Goal: Entertainment & Leisure: Consume media (video, audio)

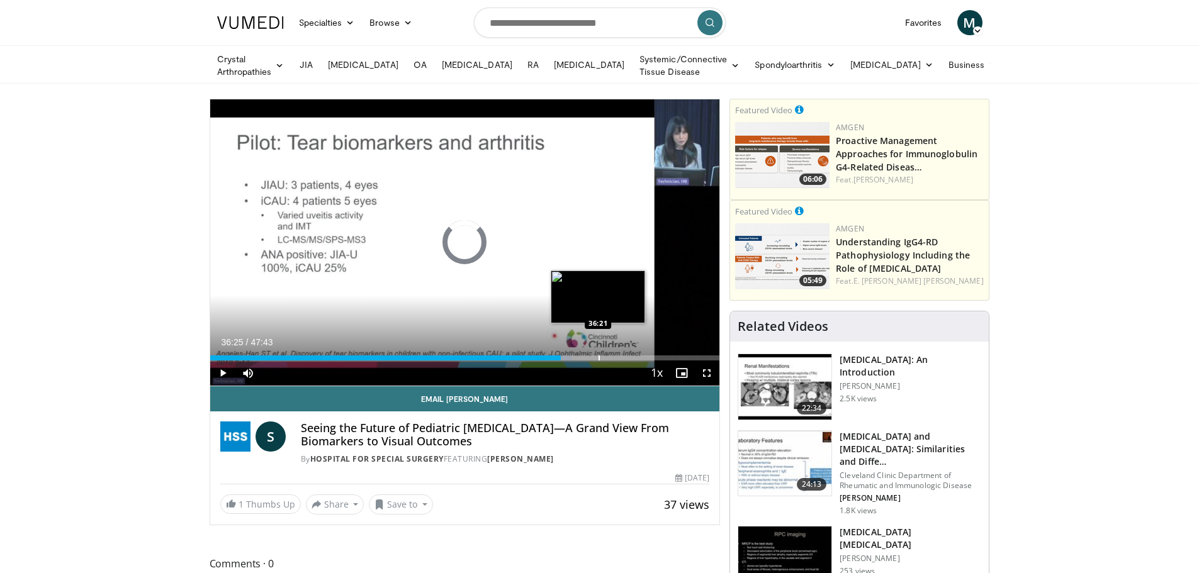
click at [599, 356] on div "Progress Bar" at bounding box center [599, 358] width 1 height 5
click at [626, 356] on div "Progress Bar" at bounding box center [626, 358] width 1 height 5
click at [640, 352] on div "Loaded : 83.80% 38:59 40:14" at bounding box center [465, 355] width 510 height 12
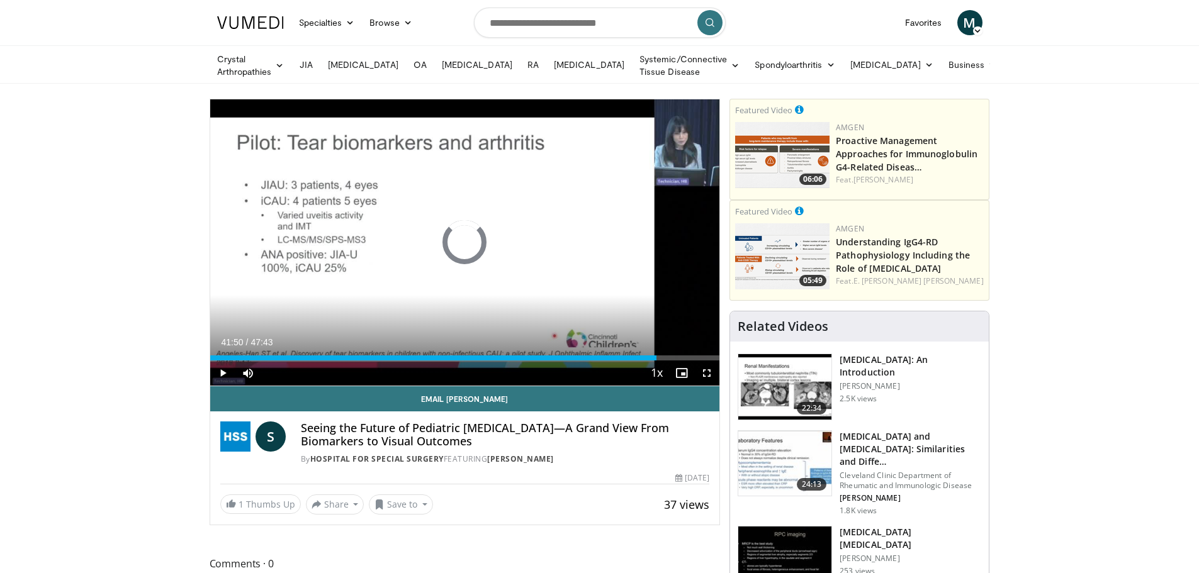
click at [658, 356] on div "Progress Bar" at bounding box center [658, 358] width 1 height 5
click at [662, 356] on div "Progress Bar" at bounding box center [662, 358] width 1 height 5
click at [665, 356] on div "Progress Bar" at bounding box center [665, 358] width 1 height 5
click at [661, 356] on div "Progress Bar" at bounding box center [661, 358] width 1 height 5
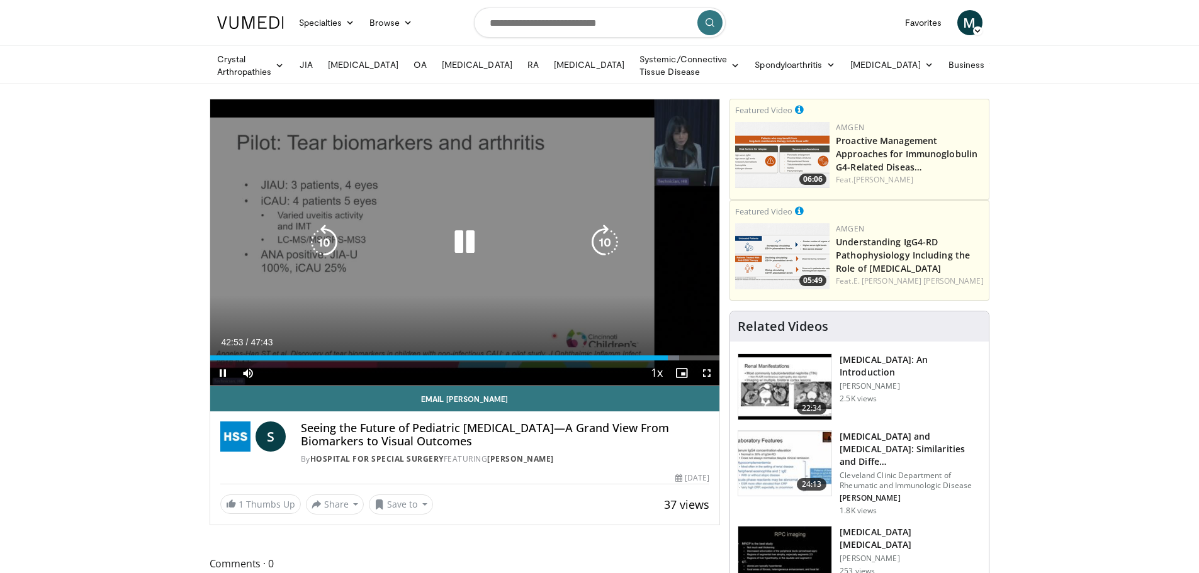
click at [461, 239] on icon "Video Player" at bounding box center [464, 242] width 35 height 35
click at [465, 235] on icon "Video Player" at bounding box center [464, 242] width 35 height 35
click at [479, 231] on icon "Video Player" at bounding box center [464, 242] width 35 height 35
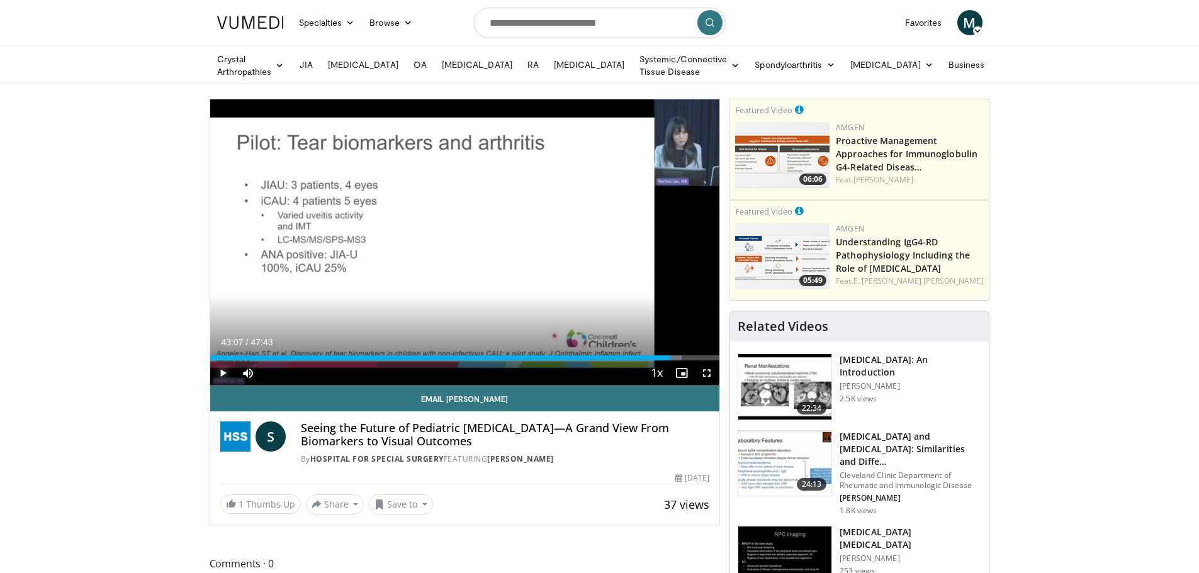
click at [221, 368] on span "Video Player" at bounding box center [222, 373] width 25 height 25
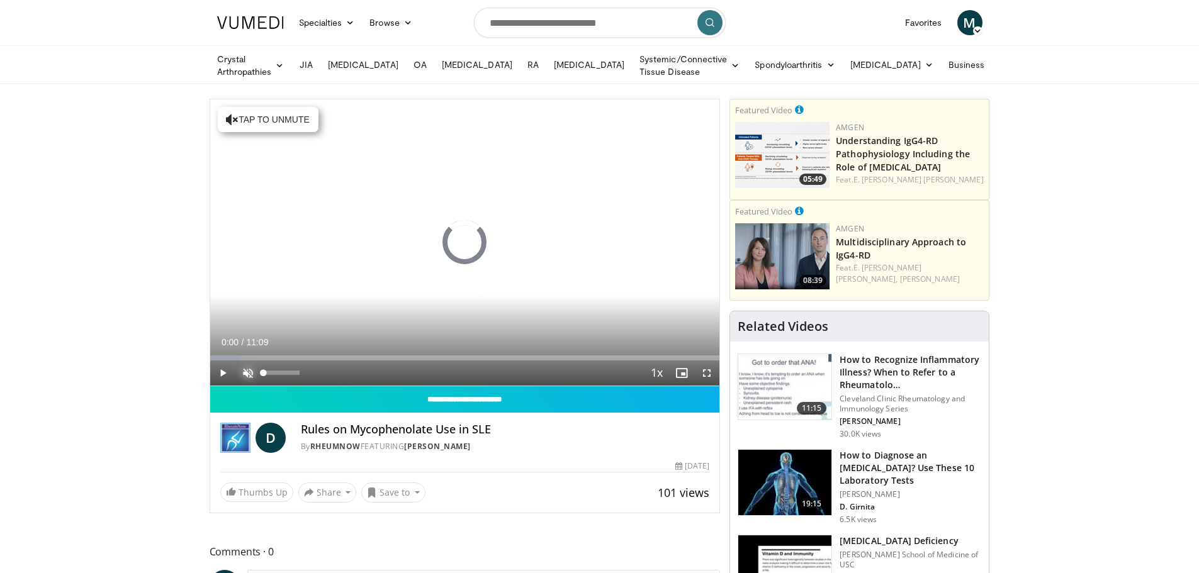
click at [249, 370] on span "Video Player" at bounding box center [247, 373] width 25 height 25
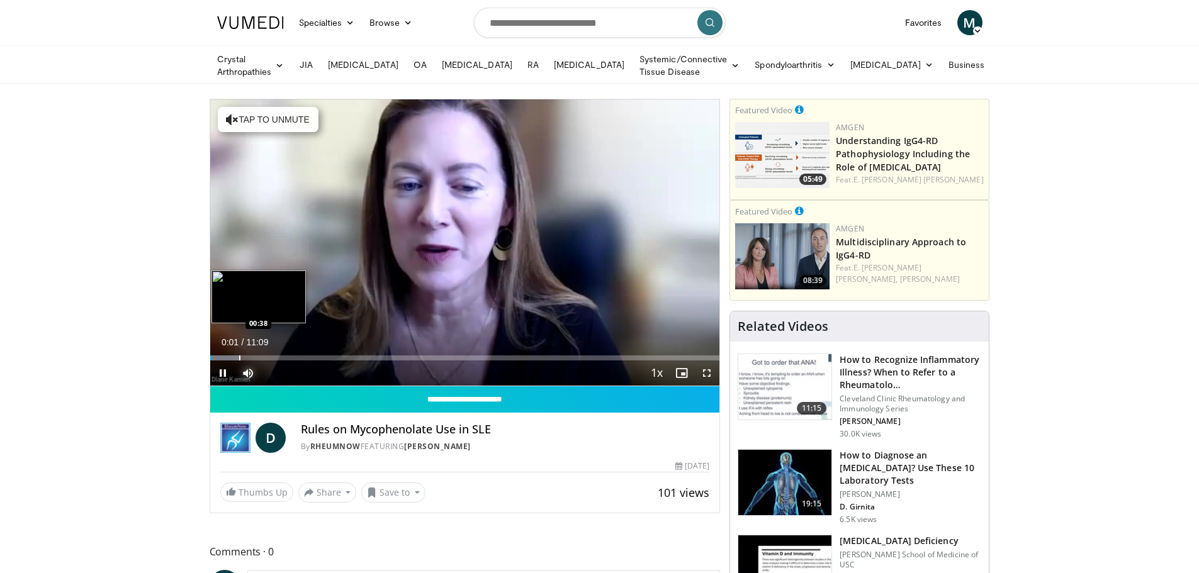
click at [239, 356] on div "Progress Bar" at bounding box center [239, 358] width 1 height 5
click at [254, 358] on div "Progress Bar" at bounding box center [254, 358] width 1 height 5
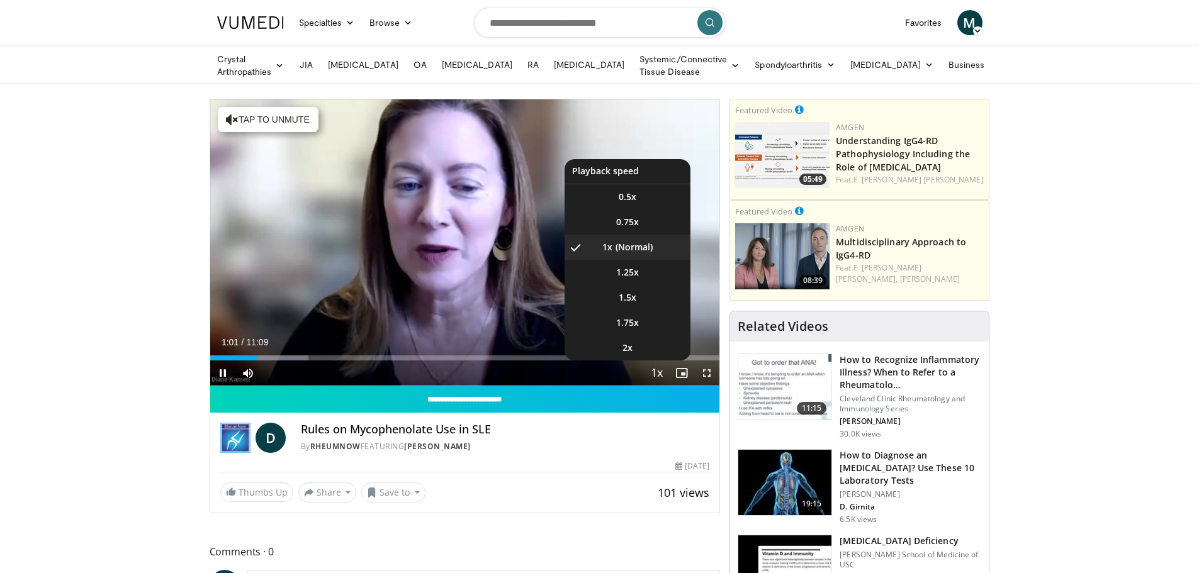
click at [664, 374] on span "Video Player" at bounding box center [657, 373] width 18 height 25
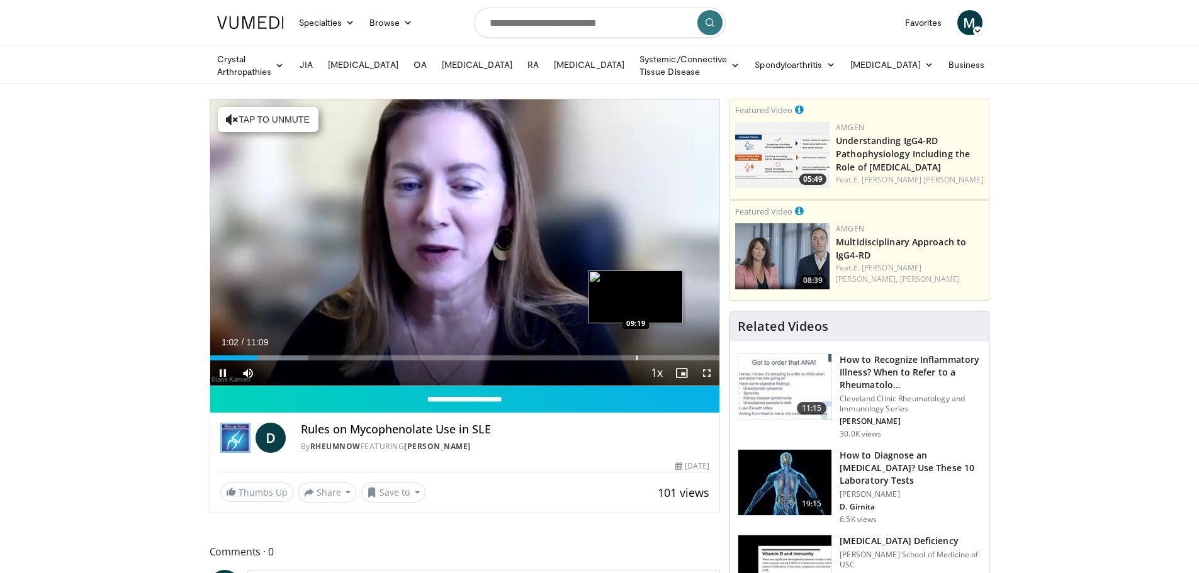
click at [636, 349] on div "Loaded : 19.36% 01:02 09:19" at bounding box center [465, 355] width 510 height 12
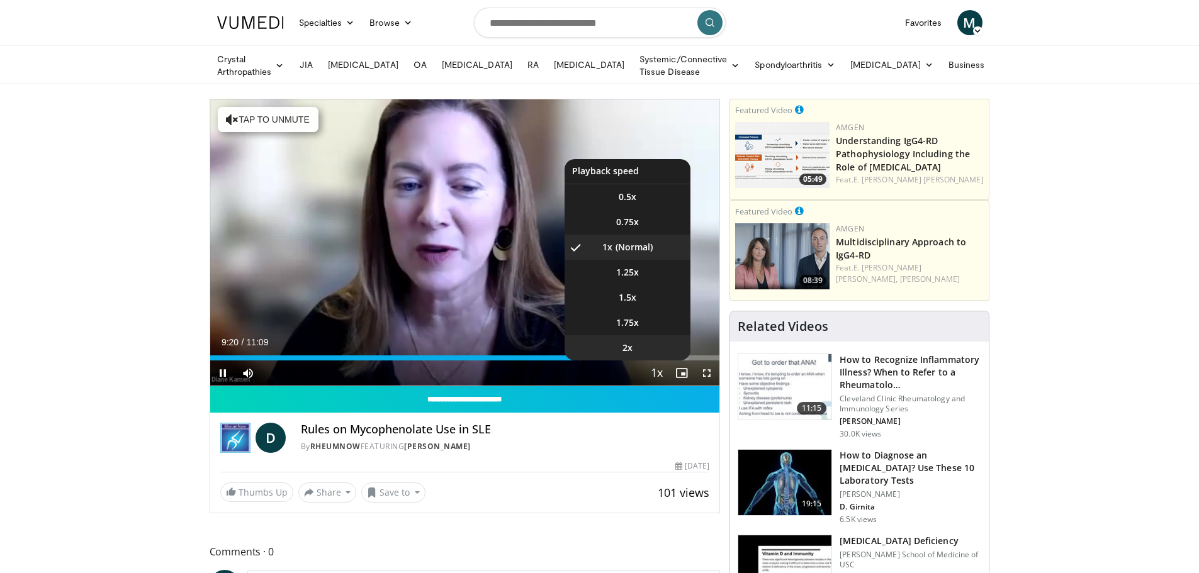
click at [638, 346] on li "2x" at bounding box center [628, 348] width 126 height 25
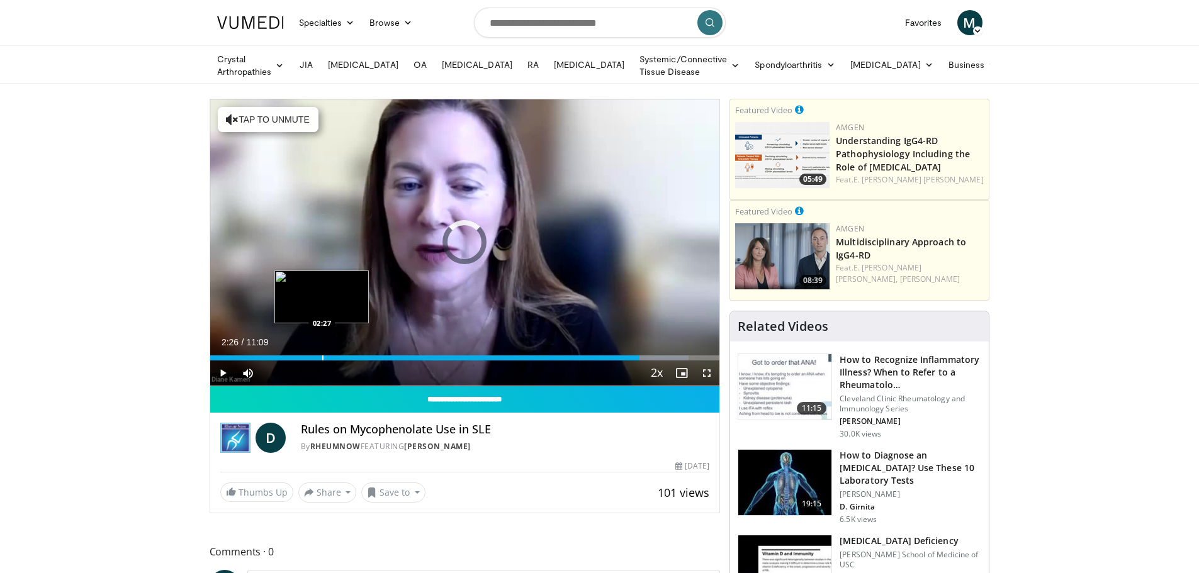
click at [322, 356] on div "Progress Bar" at bounding box center [322, 358] width 1 height 5
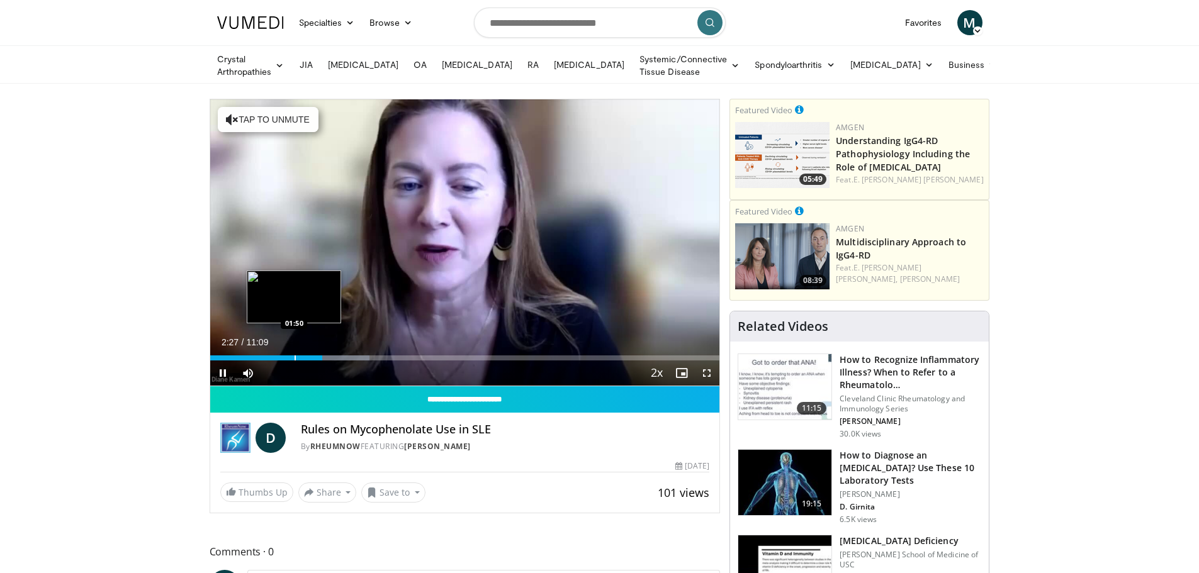
click at [293, 356] on div "02:27" at bounding box center [266, 358] width 113 height 5
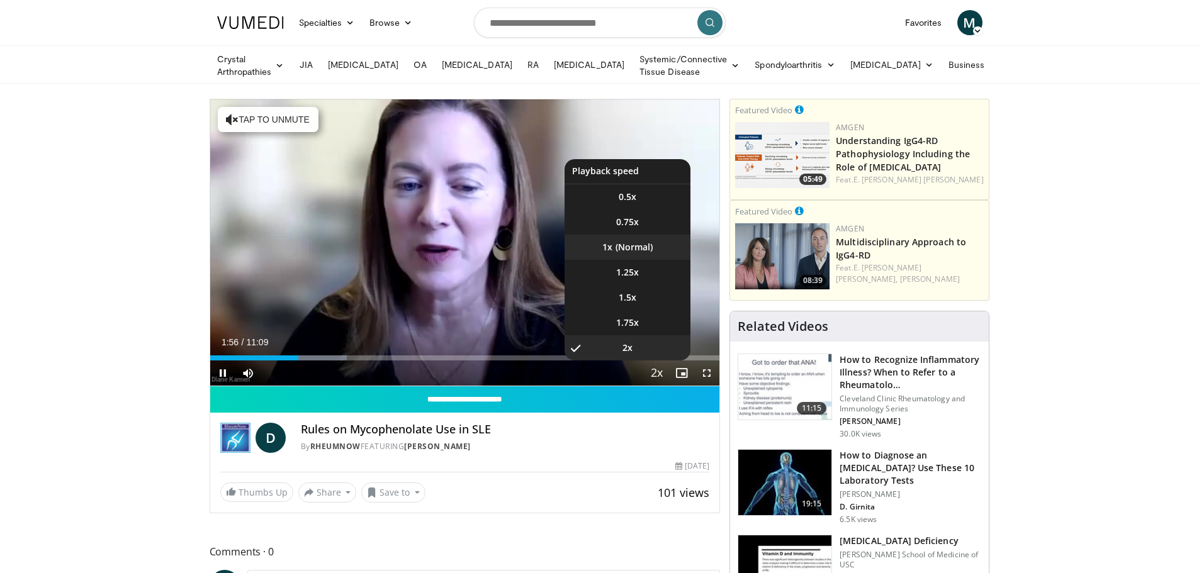
click at [632, 242] on li "1x" at bounding box center [628, 247] width 126 height 25
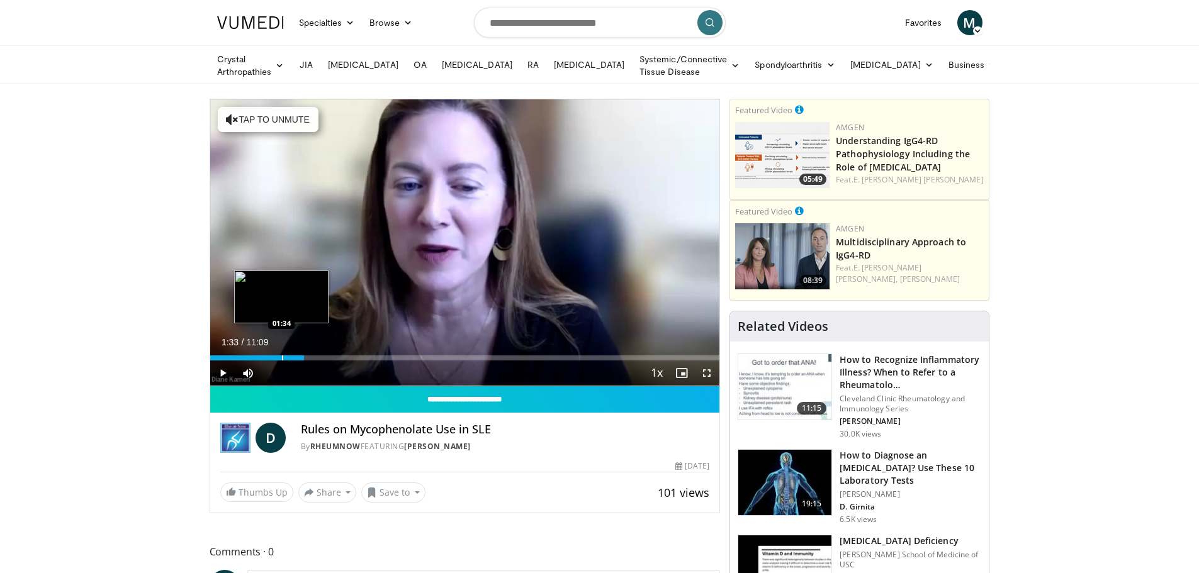
click at [282, 356] on div "Progress Bar" at bounding box center [282, 358] width 1 height 5
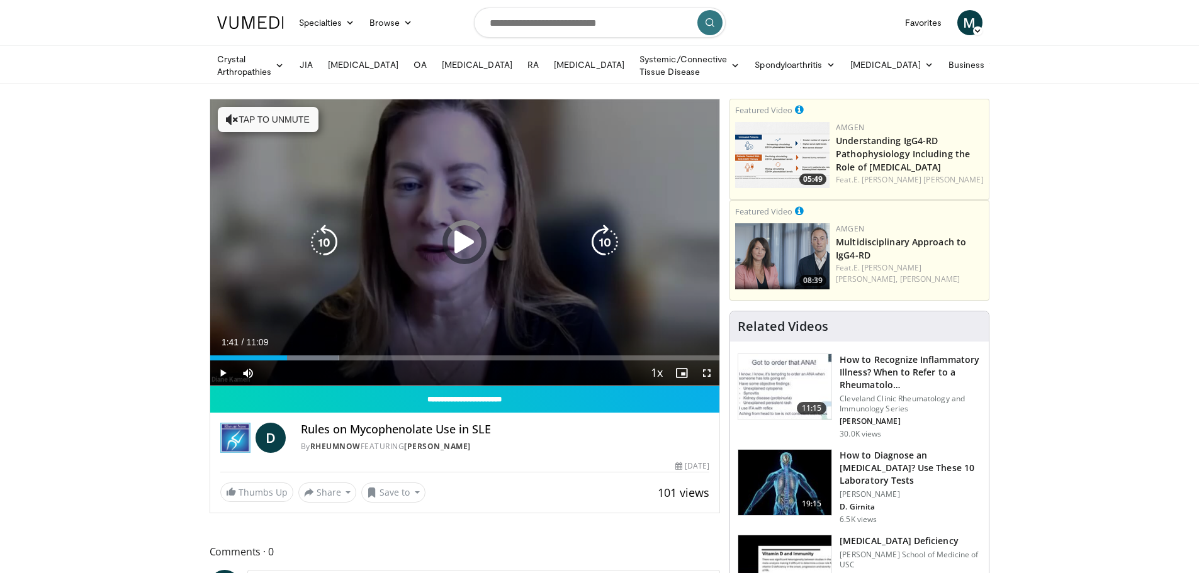
click at [0, 0] on div "Progress Bar" at bounding box center [0, 0] width 0 height 0
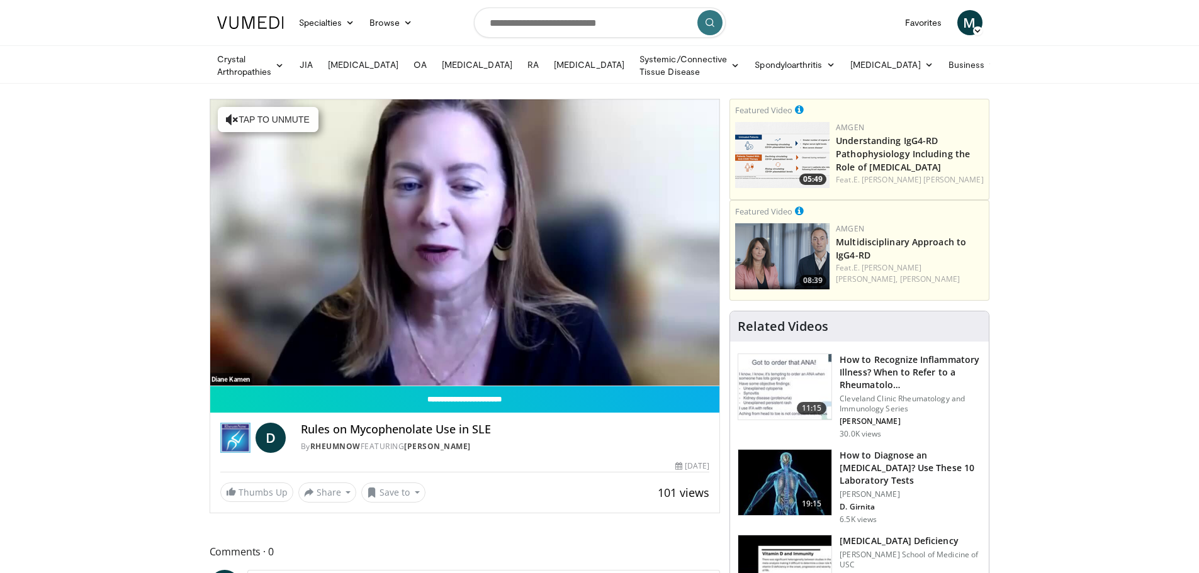
click at [298, 358] on div "10 seconds Tap to unmute" at bounding box center [465, 242] width 510 height 286
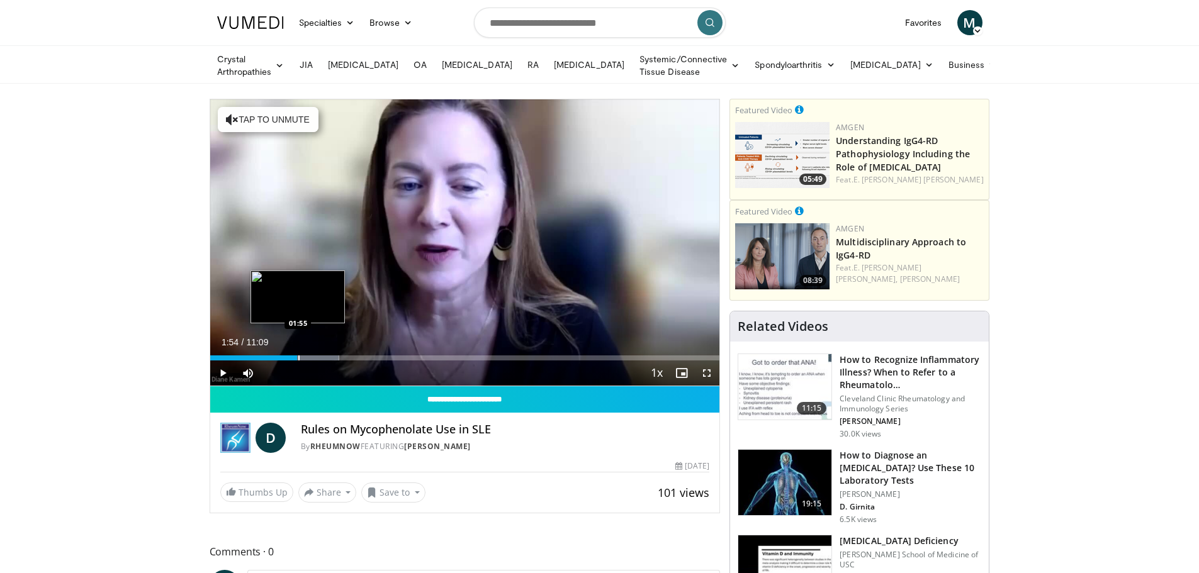
click at [298, 358] on div "Progress Bar" at bounding box center [298, 358] width 1 height 5
click at [306, 358] on div "Progress Bar" at bounding box center [306, 358] width 1 height 5
click at [311, 357] on div "Progress Bar" at bounding box center [311, 358] width 1 height 5
click at [223, 372] on span "Video Player" at bounding box center [222, 373] width 25 height 25
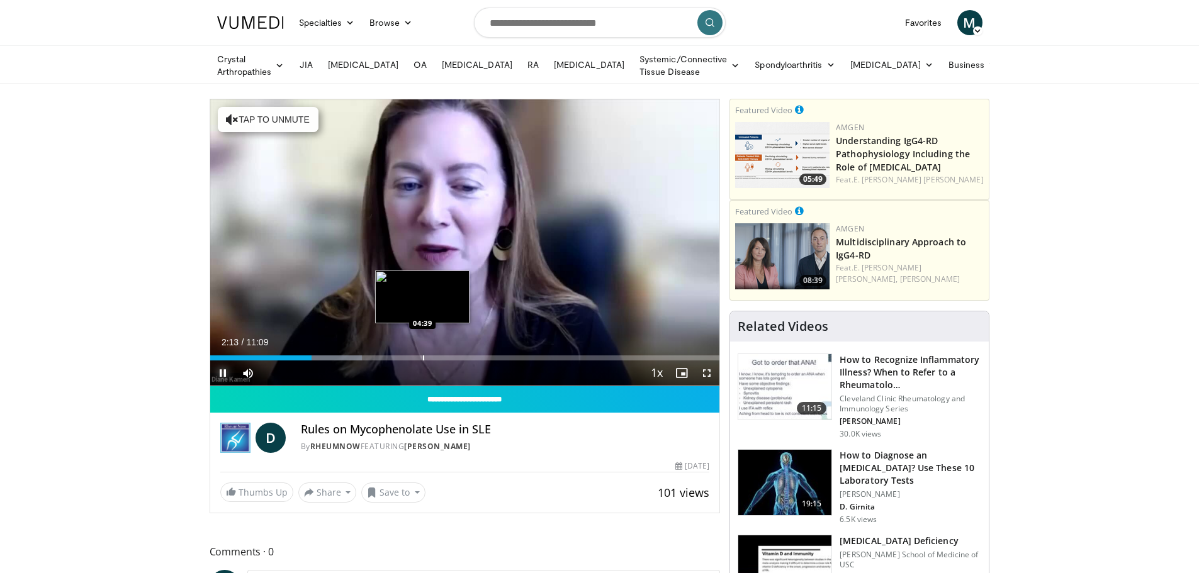
click at [423, 356] on div "Progress Bar" at bounding box center [423, 358] width 1 height 5
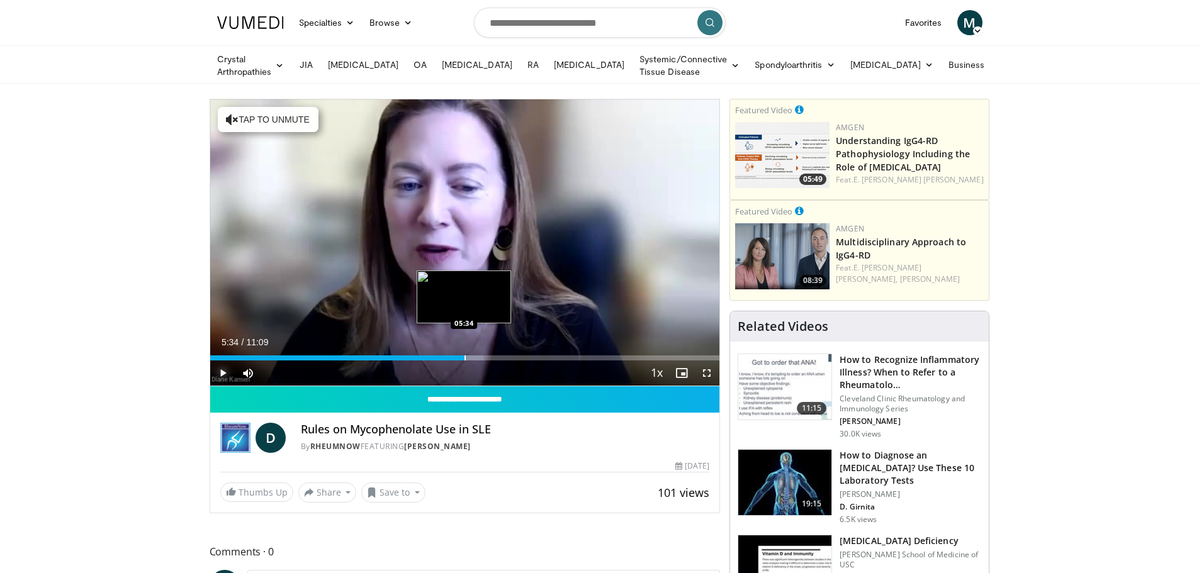
click at [465, 357] on div "Progress Bar" at bounding box center [465, 358] width 1 height 5
click at [497, 353] on div "Loaded : 59.71% 05:40 06:17" at bounding box center [465, 355] width 510 height 12
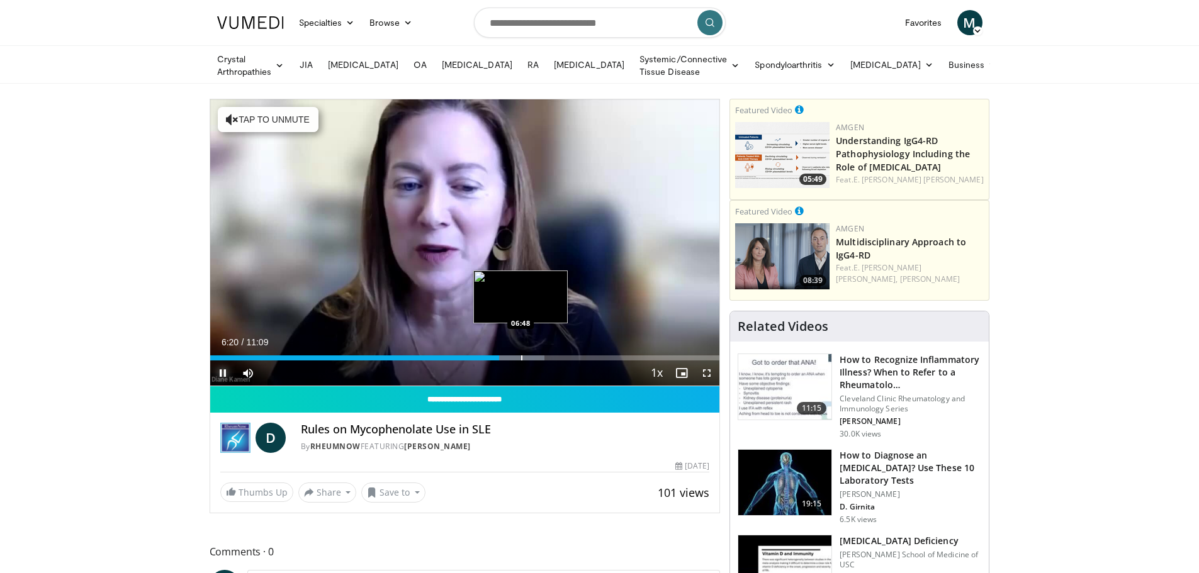
click at [521, 352] on div "Loaded : 65.68% 06:20 06:48" at bounding box center [465, 355] width 510 height 12
click at [541, 356] on div "Progress Bar" at bounding box center [541, 358] width 1 height 5
click at [562, 356] on div "Progress Bar" at bounding box center [562, 358] width 1 height 5
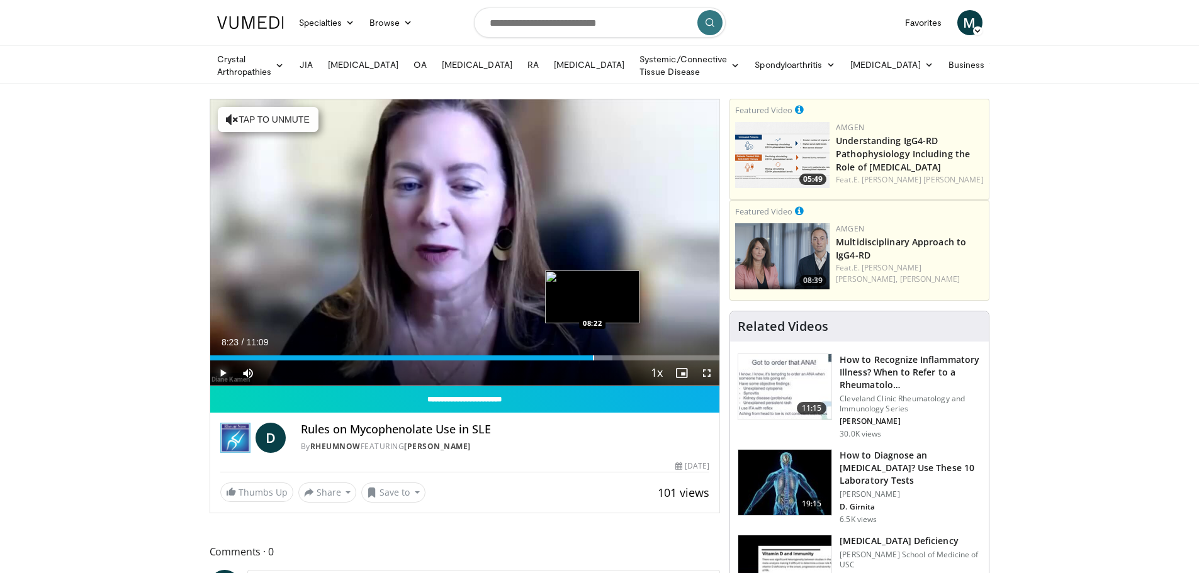
click at [593, 356] on div "Progress Bar" at bounding box center [593, 358] width 1 height 5
click at [610, 356] on div "Progress Bar" at bounding box center [610, 358] width 1 height 5
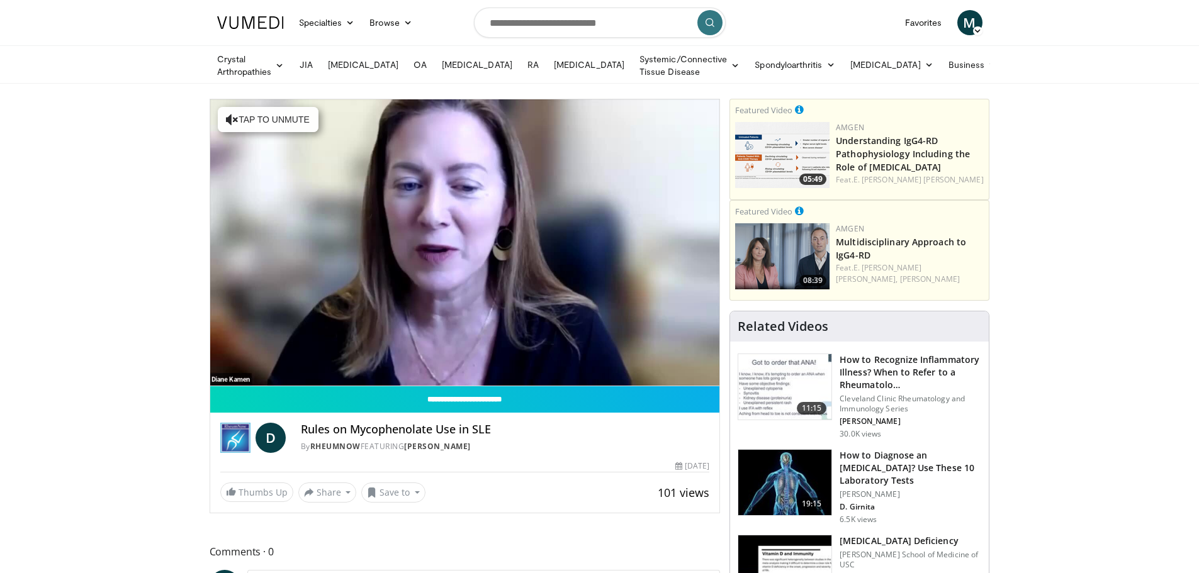
click at [634, 356] on div "10 seconds Tap to unmute" at bounding box center [465, 242] width 510 height 286
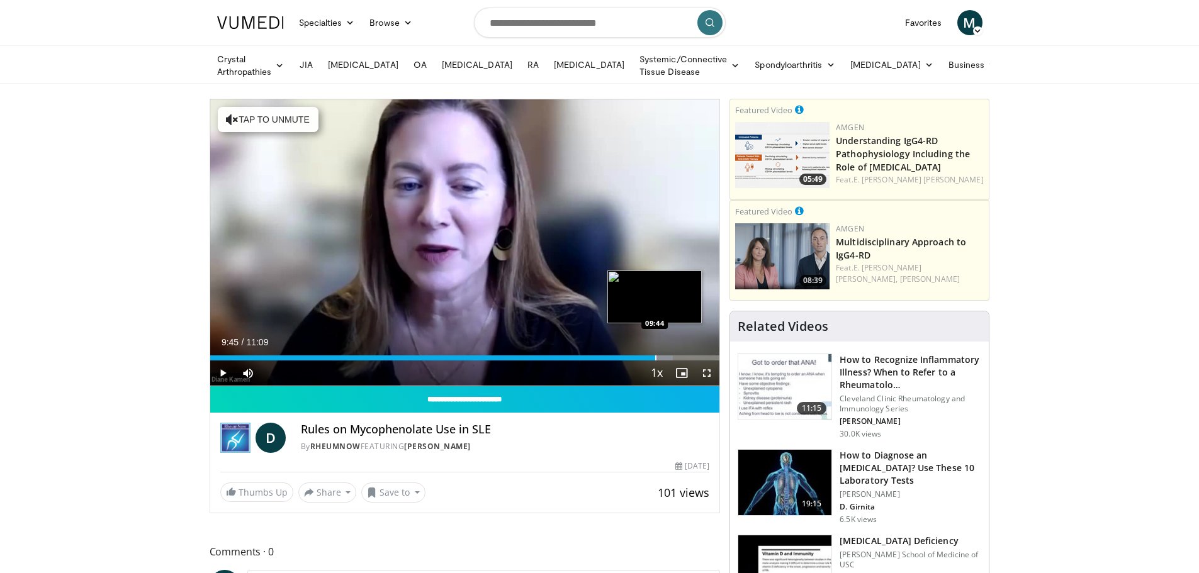
click at [655, 356] on div "Progress Bar" at bounding box center [655, 358] width 1 height 5
click at [675, 356] on div "Loaded : 96.86% 10:11 10:12" at bounding box center [465, 358] width 510 height 5
click at [219, 370] on span "Video Player" at bounding box center [222, 373] width 25 height 25
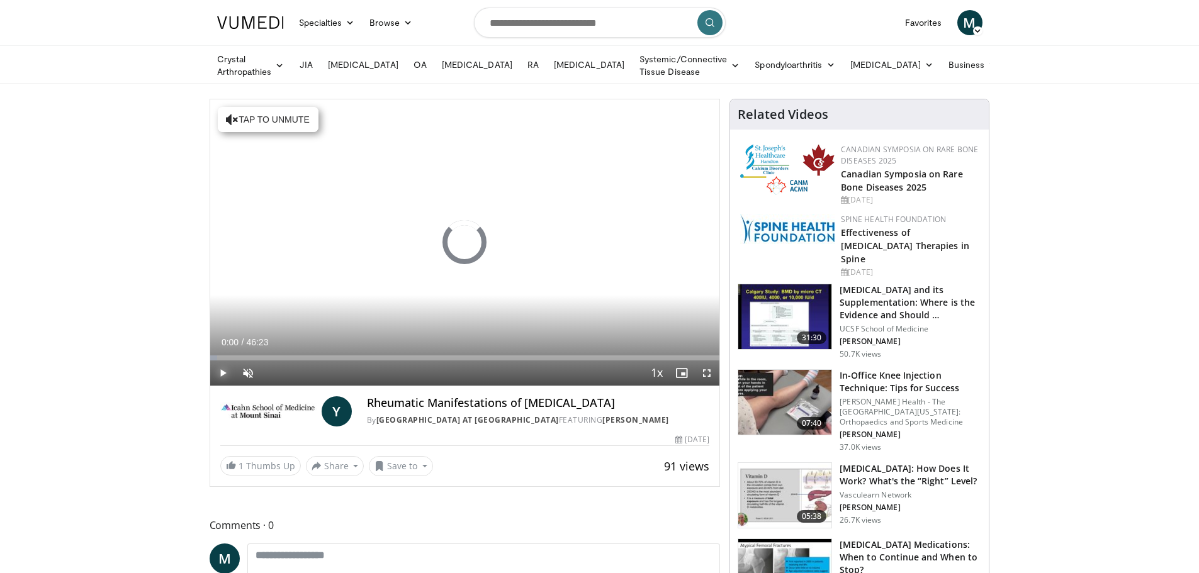
click at [234, 361] on span "Video Player" at bounding box center [222, 373] width 25 height 25
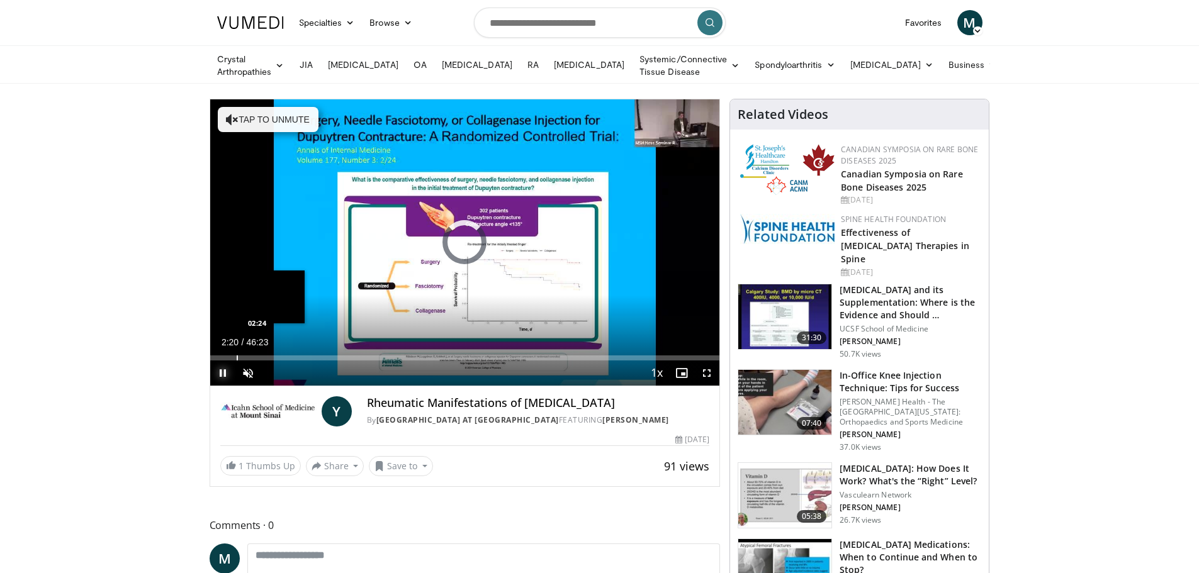
click at [237, 356] on div "Progress Bar" at bounding box center [237, 358] width 1 height 5
click at [243, 369] on span "Video Player" at bounding box center [247, 373] width 25 height 25
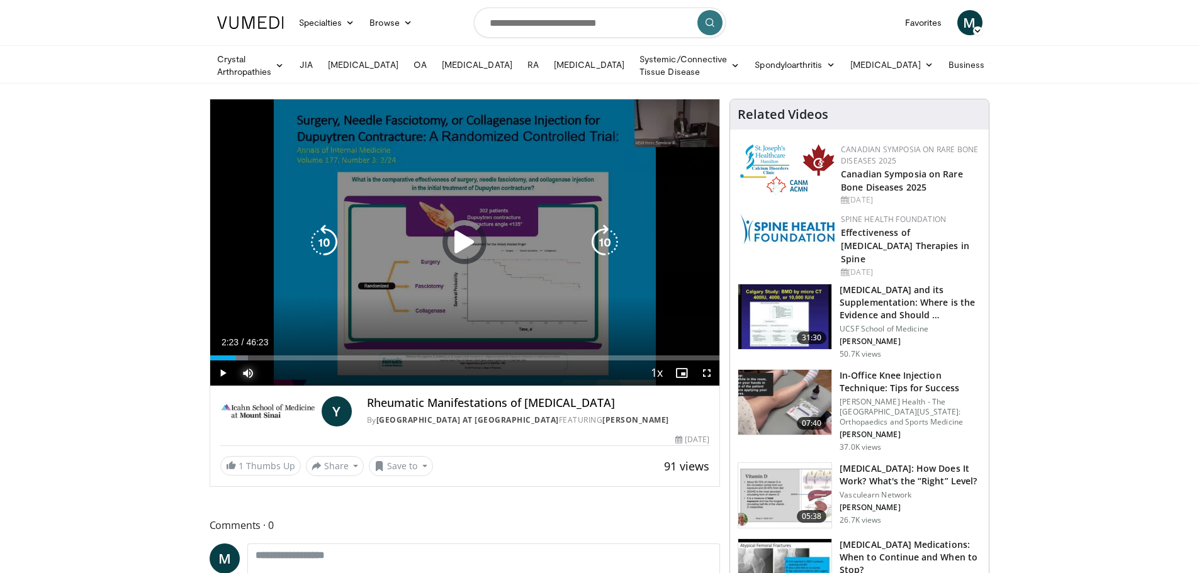
drag, startPoint x: 277, startPoint y: 351, endPoint x: 293, endPoint y: 353, distance: 16.5
click at [279, 351] on div "Loaded : 7.48% 02:23 06:07" at bounding box center [465, 355] width 510 height 12
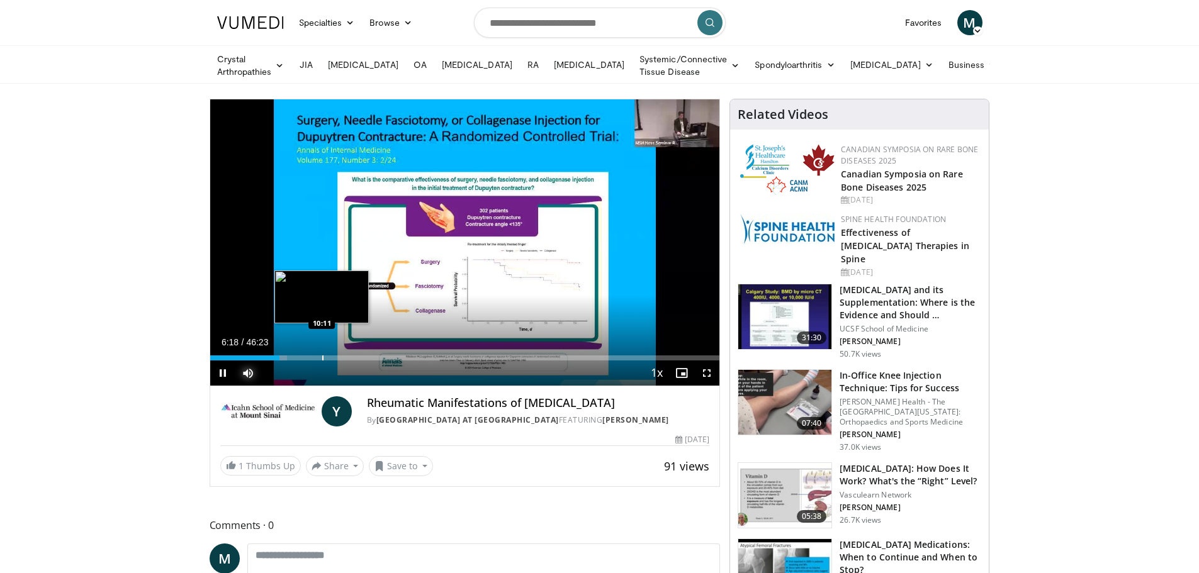
click at [322, 356] on div "Progress Bar" at bounding box center [322, 358] width 1 height 5
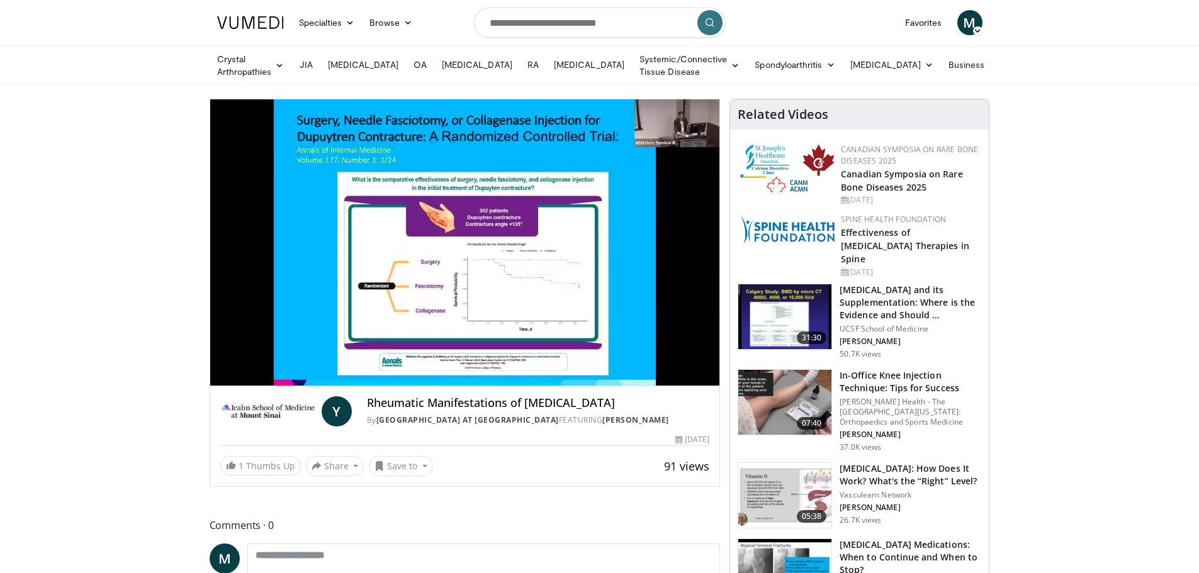
click at [337, 351] on video-js "**********" at bounding box center [465, 242] width 510 height 287
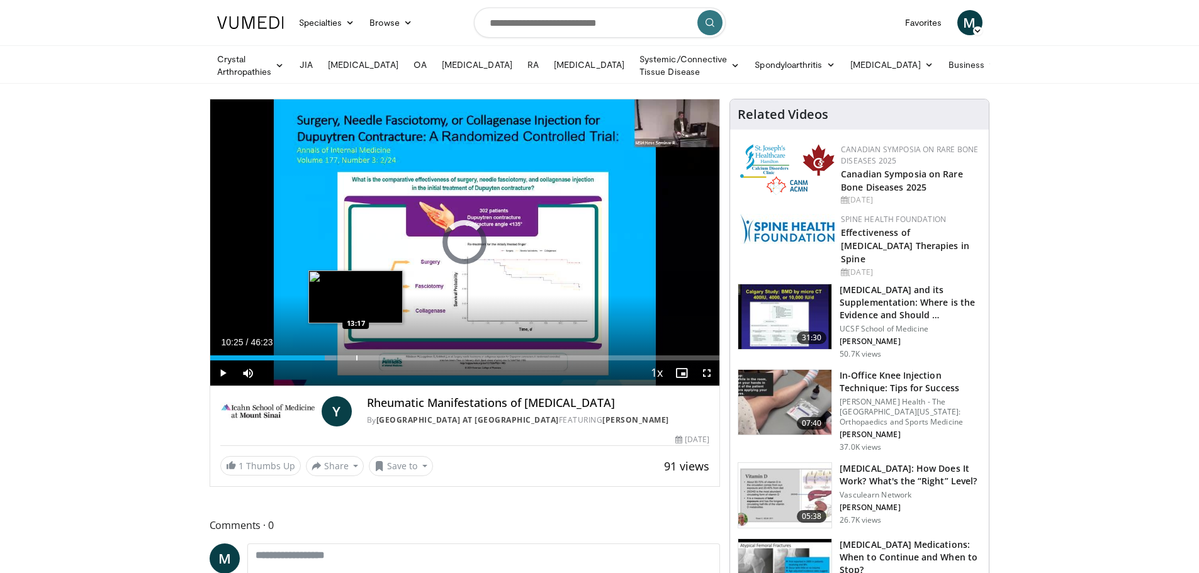
click at [356, 356] on div "Progress Bar" at bounding box center [356, 358] width 1 height 5
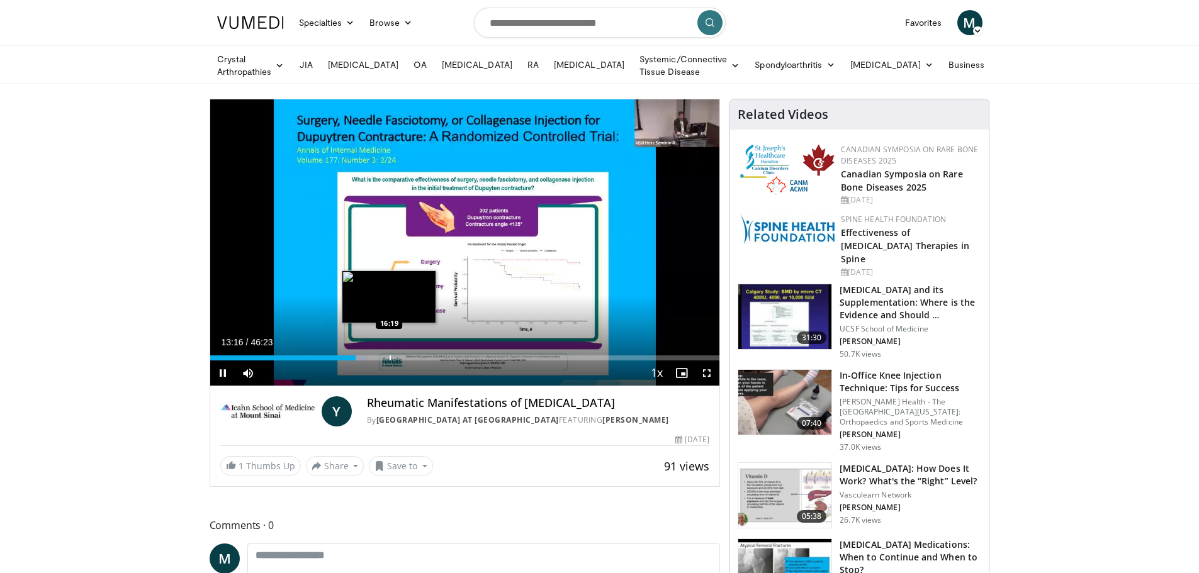
click at [388, 356] on div "Loaded : 30.90% 13:16 16:19" at bounding box center [465, 358] width 510 height 5
click at [428, 356] on div "Progress Bar" at bounding box center [428, 358] width 1 height 5
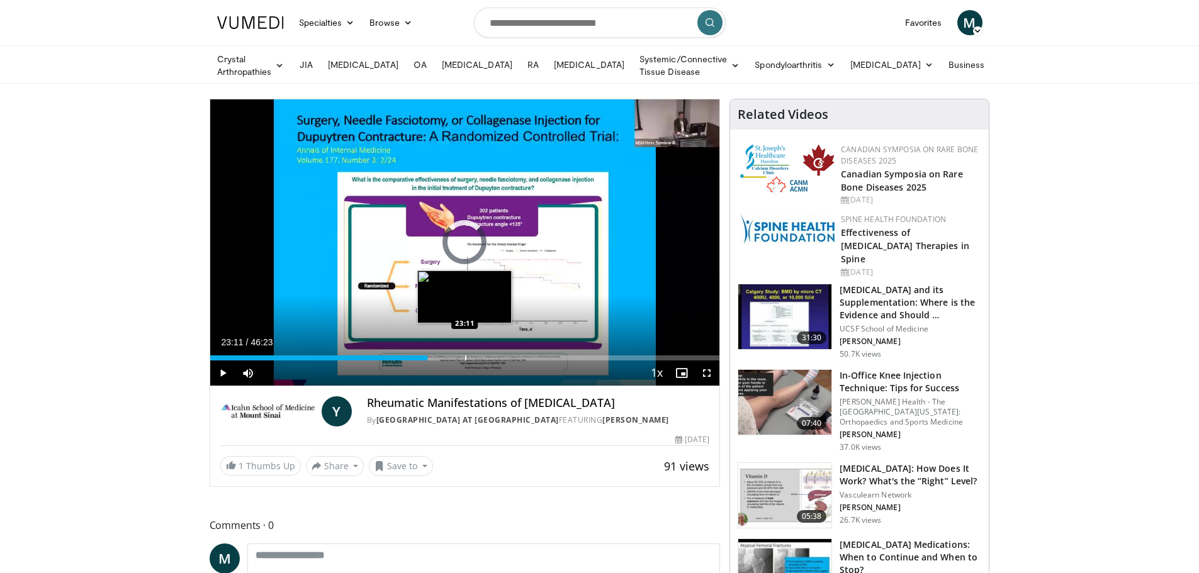
click at [465, 353] on div "Loaded : 0.00% 19:48 23:11" at bounding box center [465, 355] width 510 height 12
click at [491, 356] on div "Progress Bar" at bounding box center [491, 358] width 1 height 5
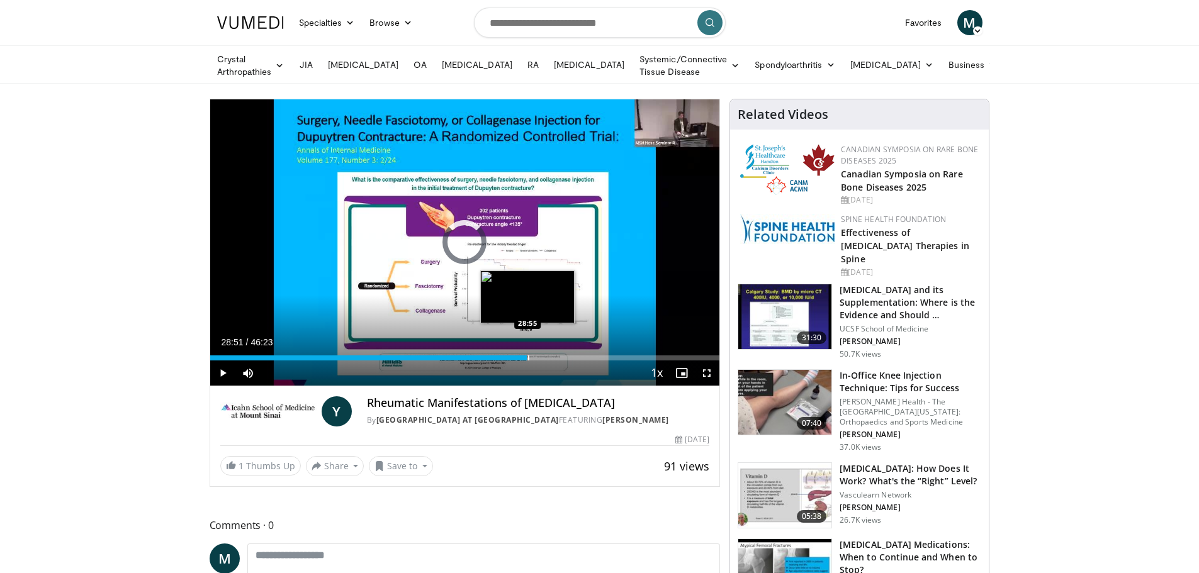
click at [528, 356] on div "Progress Bar" at bounding box center [528, 358] width 1 height 5
click at [540, 356] on div "Progress Bar" at bounding box center [540, 358] width 1 height 5
click at [554, 356] on div "Progress Bar" at bounding box center [554, 358] width 1 height 5
click at [548, 356] on div "Progress Bar" at bounding box center [548, 358] width 1 height 5
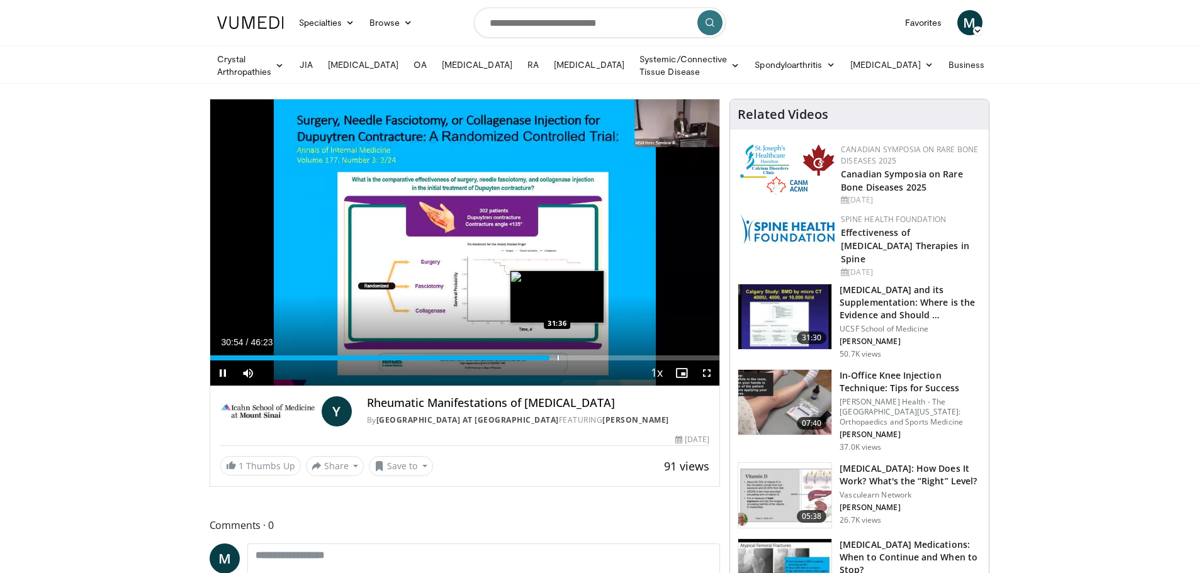
click at [558, 357] on div "Progress Bar" at bounding box center [558, 358] width 1 height 5
click at [563, 356] on div "Progress Bar" at bounding box center [562, 358] width 1 height 5
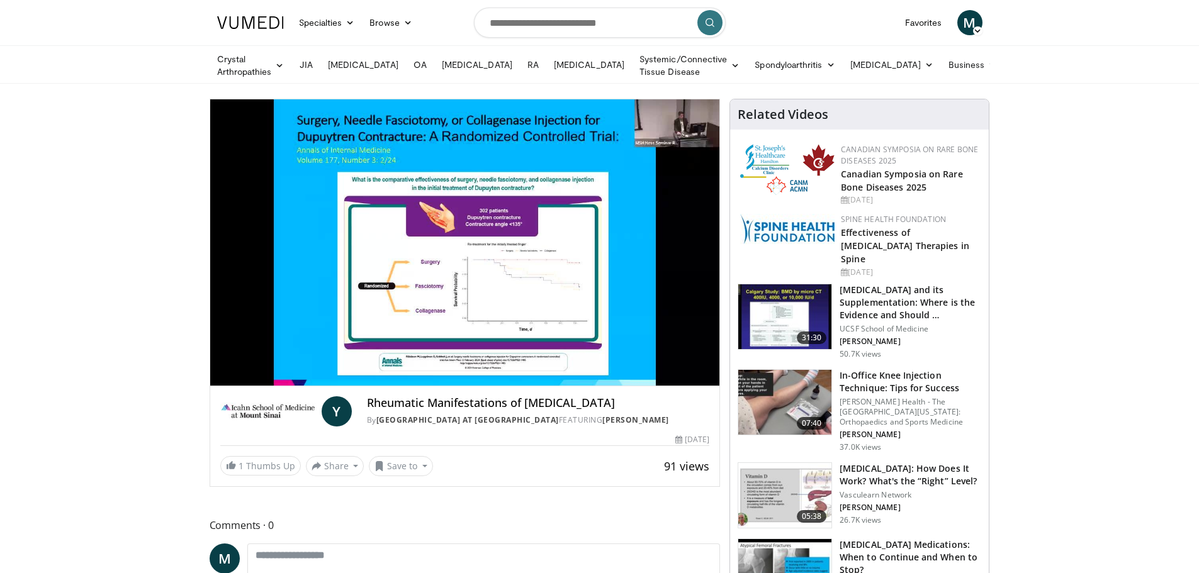
click at [570, 355] on video-js "**********" at bounding box center [465, 242] width 510 height 287
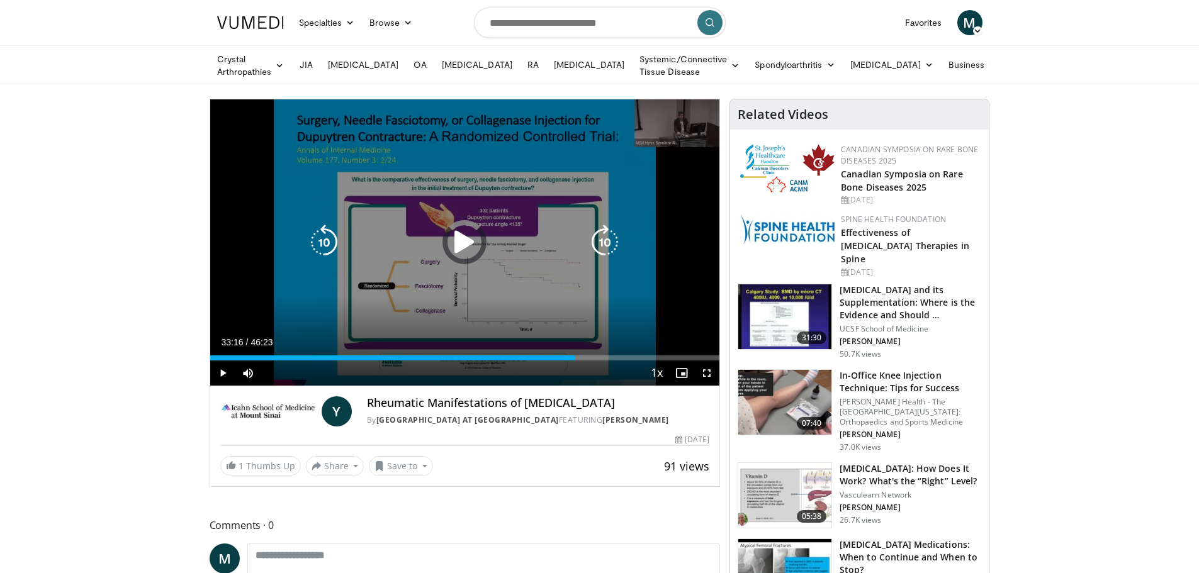
click at [575, 356] on div "Loaded : 0.00% 33:16 32:45" at bounding box center [465, 358] width 510 height 5
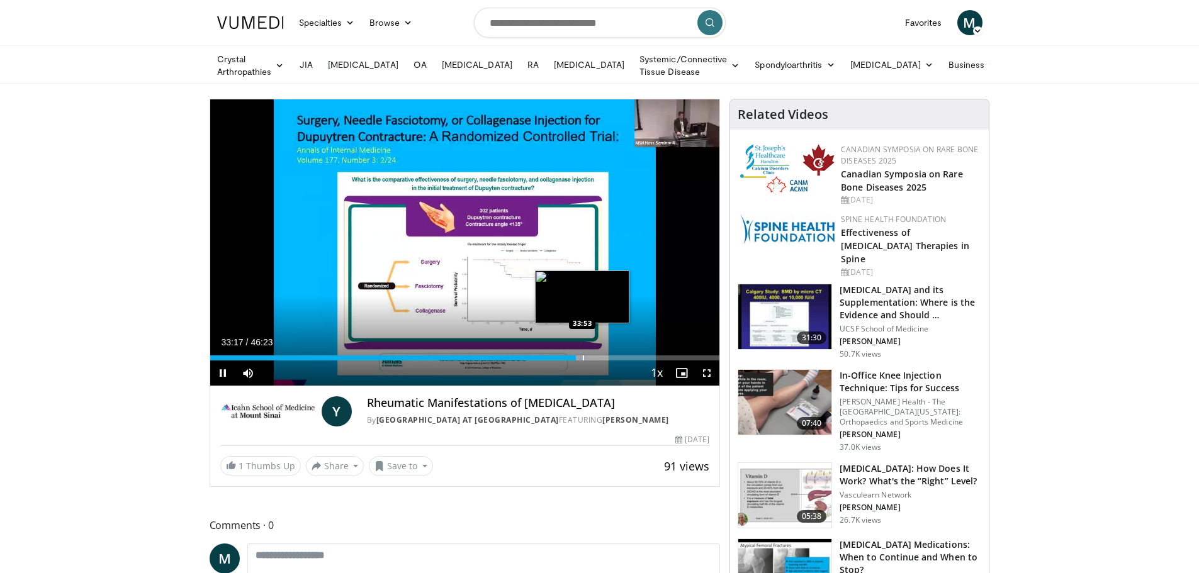
click at [583, 356] on div "Progress Bar" at bounding box center [583, 358] width 1 height 5
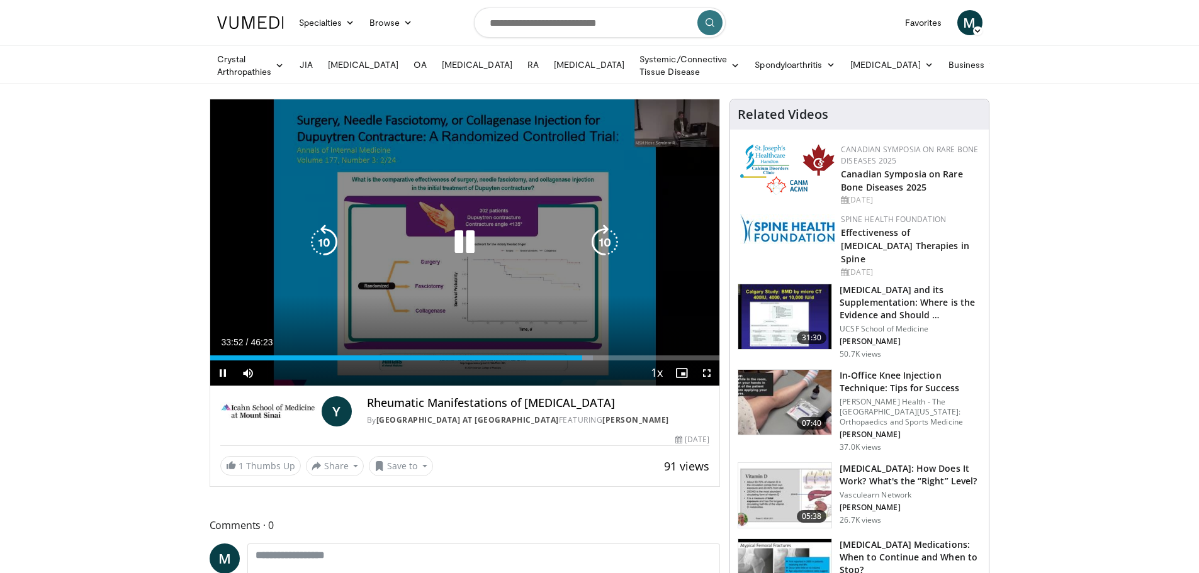
click at [599, 357] on div "Loaded : 75.21% 33:52 34:38" at bounding box center [465, 358] width 510 height 5
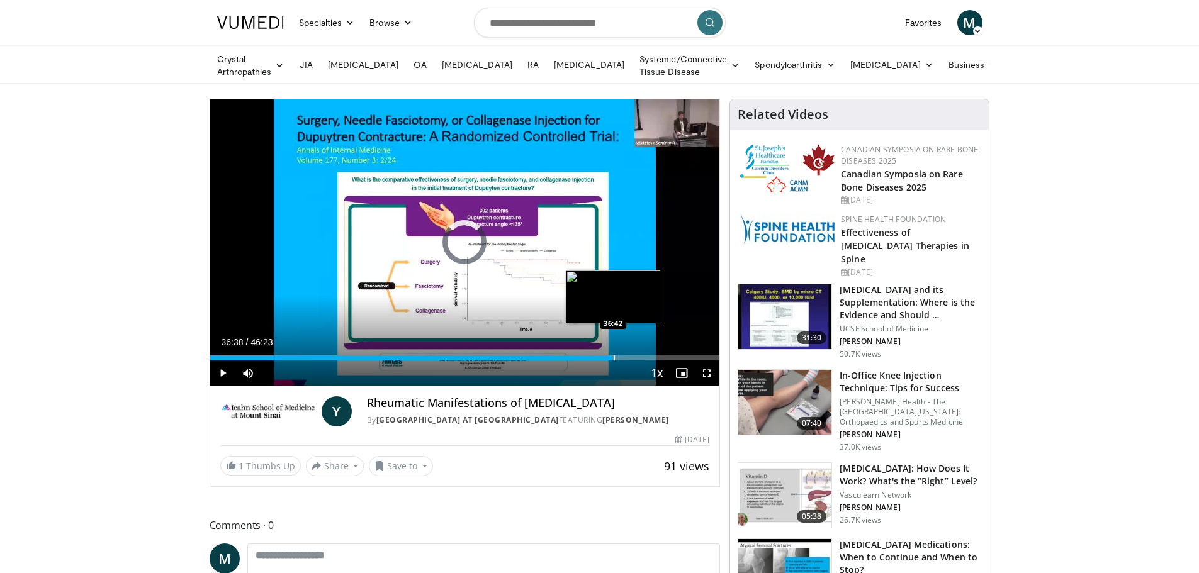
click at [614, 356] on div "Progress Bar" at bounding box center [614, 358] width 1 height 5
click at [630, 356] on div "Progress Bar" at bounding box center [630, 358] width 1 height 5
